Goal: Register for event/course

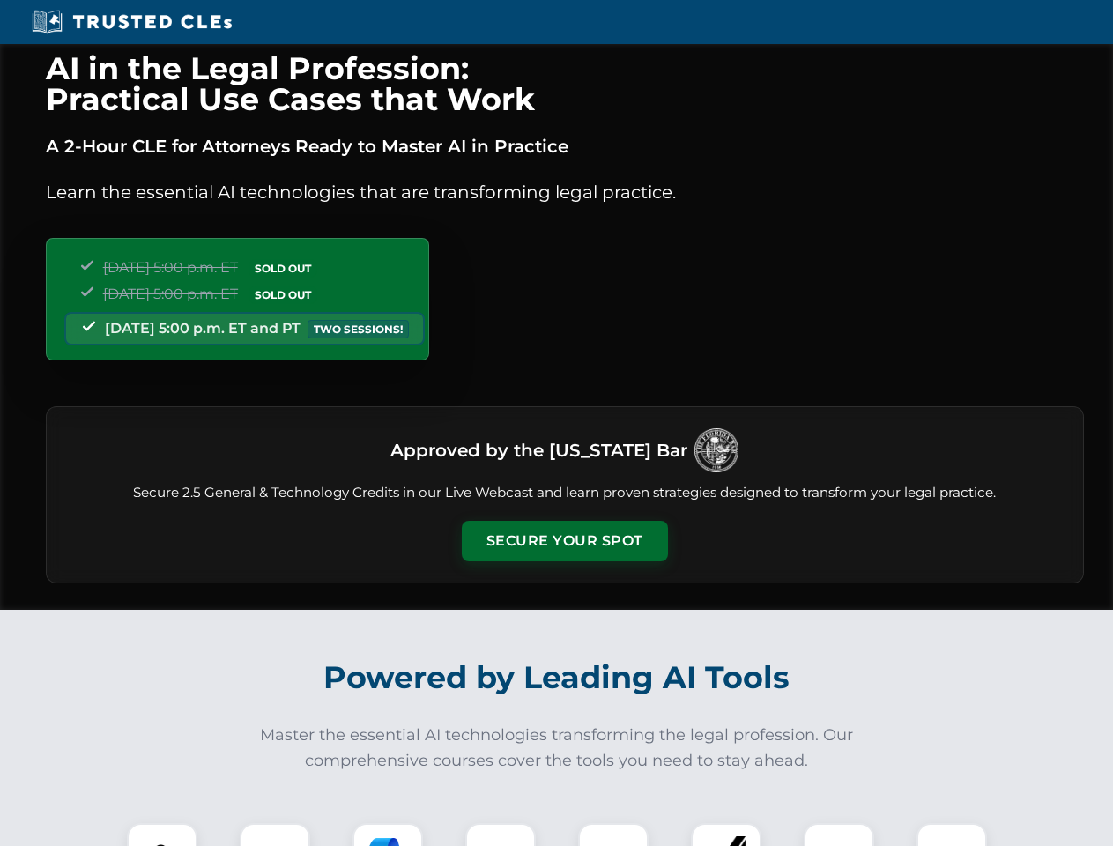
click at [564, 541] on button "Secure Your Spot" at bounding box center [565, 541] width 206 height 41
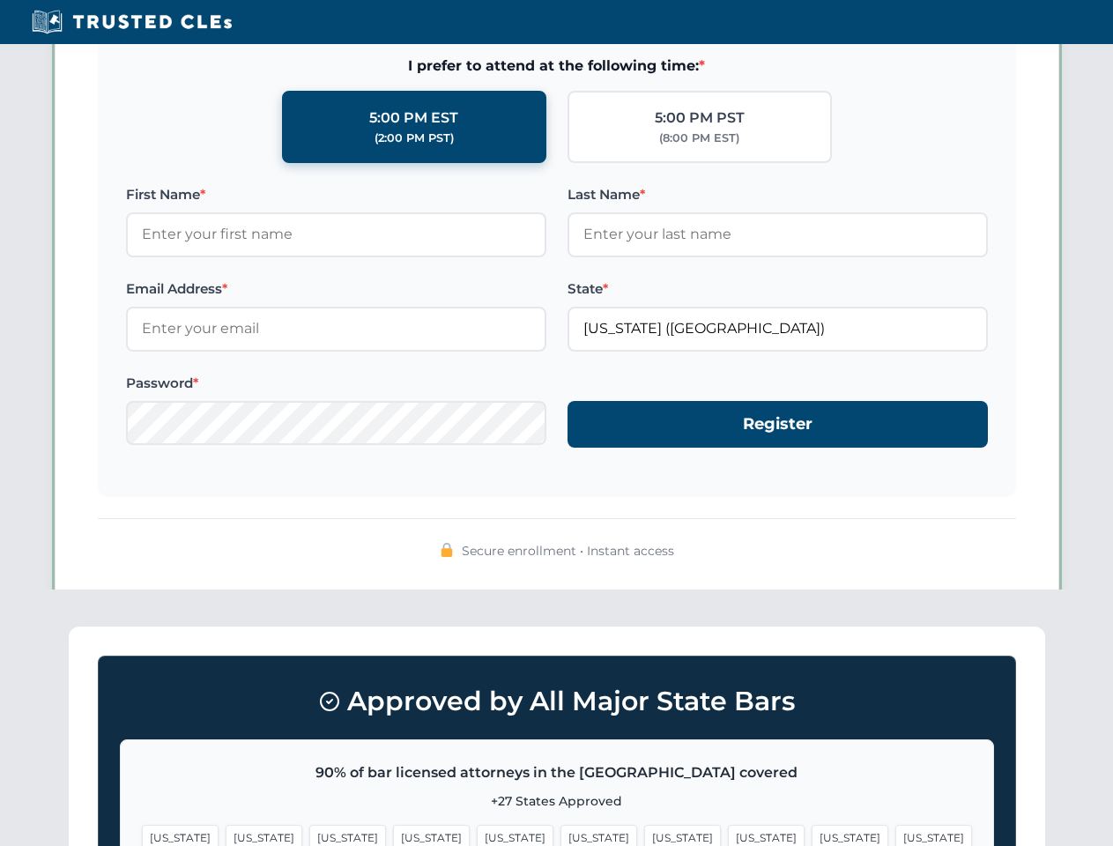
click at [644, 834] on span "[US_STATE]" at bounding box center [682, 838] width 77 height 26
click at [811, 834] on span "[US_STATE]" at bounding box center [849, 838] width 77 height 26
